Goal: Contribute content: Add original content to the website for others to see

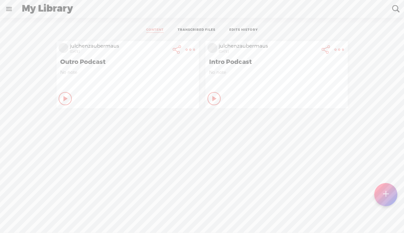
click at [197, 28] on link "TRANSCRIBED FILES" at bounding box center [196, 30] width 38 height 5
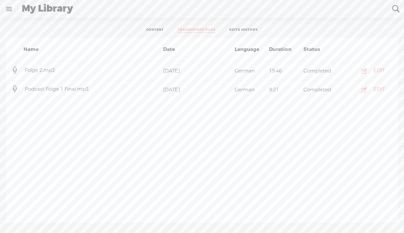
click at [36, 71] on span "Folge 2.mp3" at bounding box center [39, 70] width 33 height 7
click at [40, 71] on span "Folge 2.mp3" at bounding box center [39, 70] width 33 height 7
click at [361, 71] on icon "button" at bounding box center [364, 70] width 7 height 7
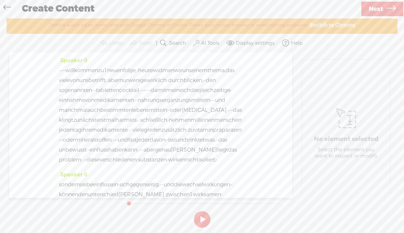
drag, startPoint x: 127, startPoint y: 70, endPoint x: 123, endPoint y: 70, distance: 4.3
click at [107, 70] on span "1" at bounding box center [105, 70] width 3 height 10
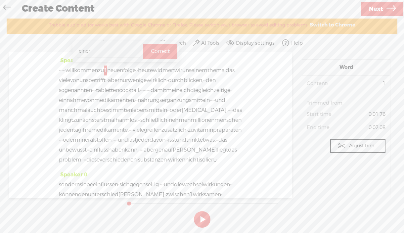
type input "einer"
click at [155, 46] on label "Correct" at bounding box center [160, 52] width 19 height 14
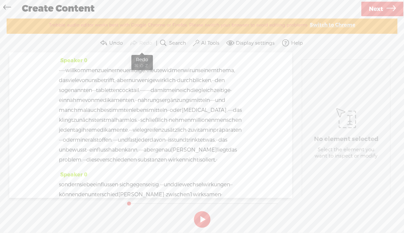
click at [156, 51] on section "Undo Redo Search Remove Background Noise AI Tools Configure Magic Sound Enhance…" at bounding box center [202, 43] width 390 height 19
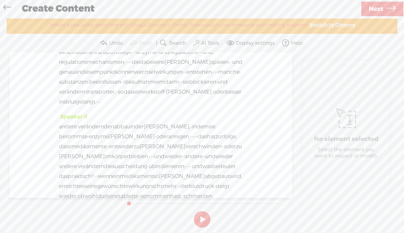
scroll to position [468, 0]
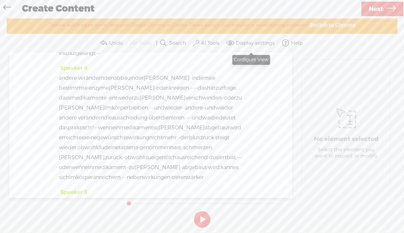
click at [257, 43] on label "Display settings" at bounding box center [255, 43] width 39 height 7
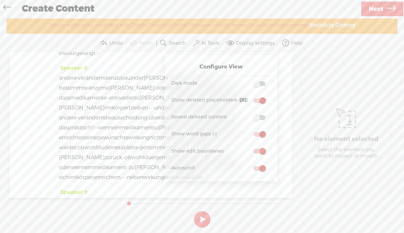
click at [75, 28] on span "genau" at bounding box center [67, 24] width 16 height 10
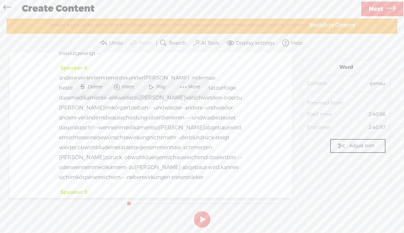
click at [280, 71] on div "Speaker 0 · · · · · willkommen zu einer neuen folge. · heute widmen wir uns ein…" at bounding box center [150, 124] width 283 height 145
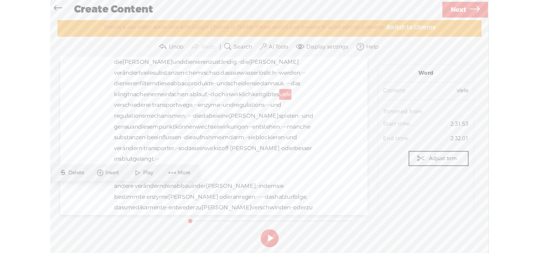
scroll to position [418, 0]
